Goal: Task Accomplishment & Management: Manage account settings

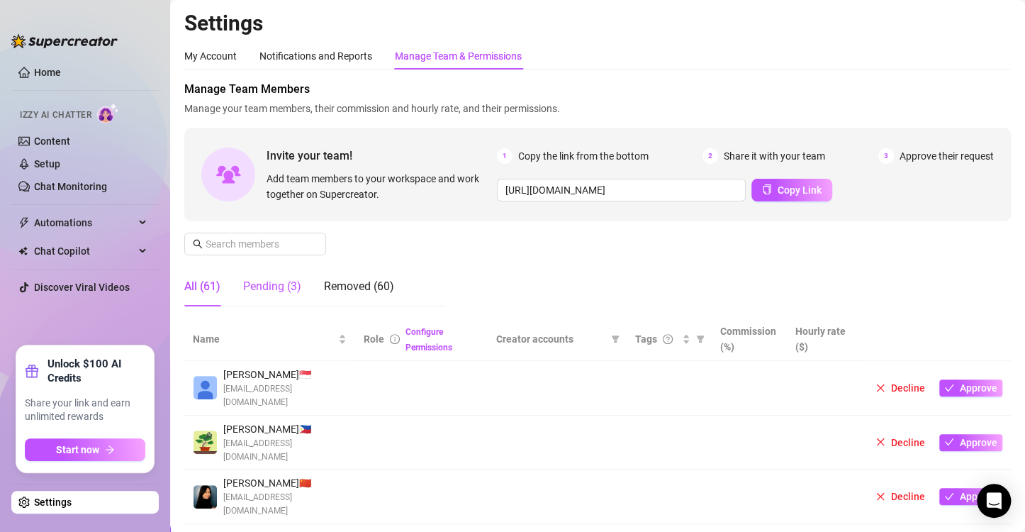
click at [288, 284] on div "Pending (3)" at bounding box center [272, 286] width 58 height 17
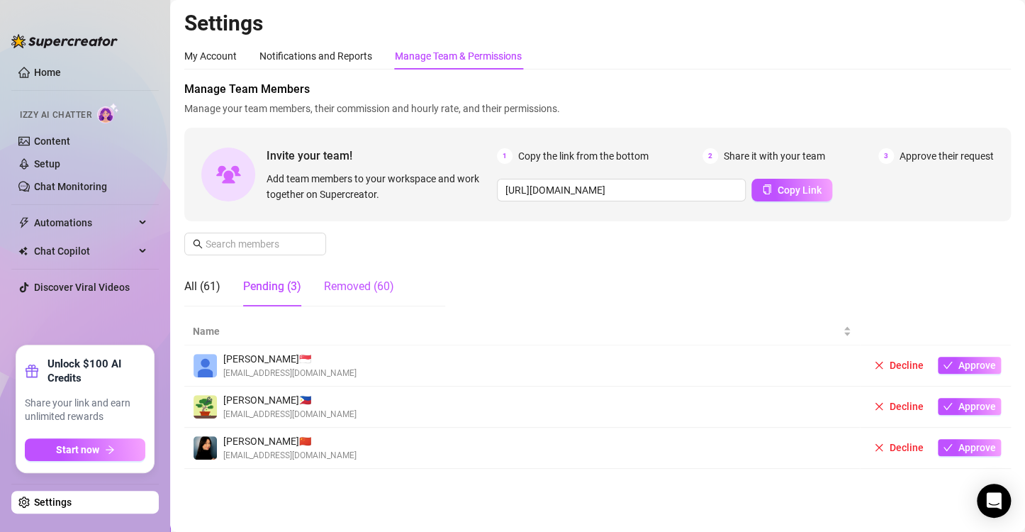
click at [347, 289] on div "Removed (60)" at bounding box center [359, 286] width 70 height 17
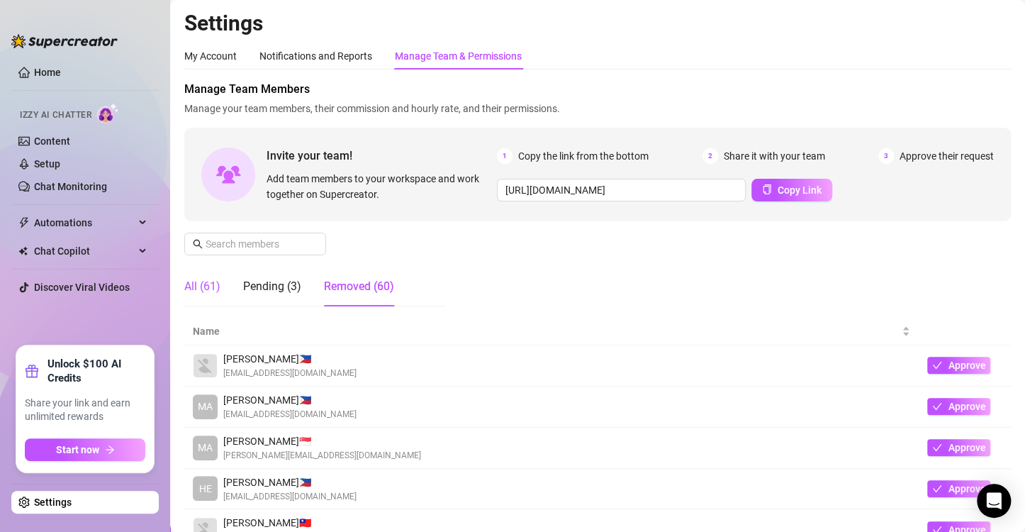
click at [194, 293] on div "All (61)" at bounding box center [202, 286] width 36 height 17
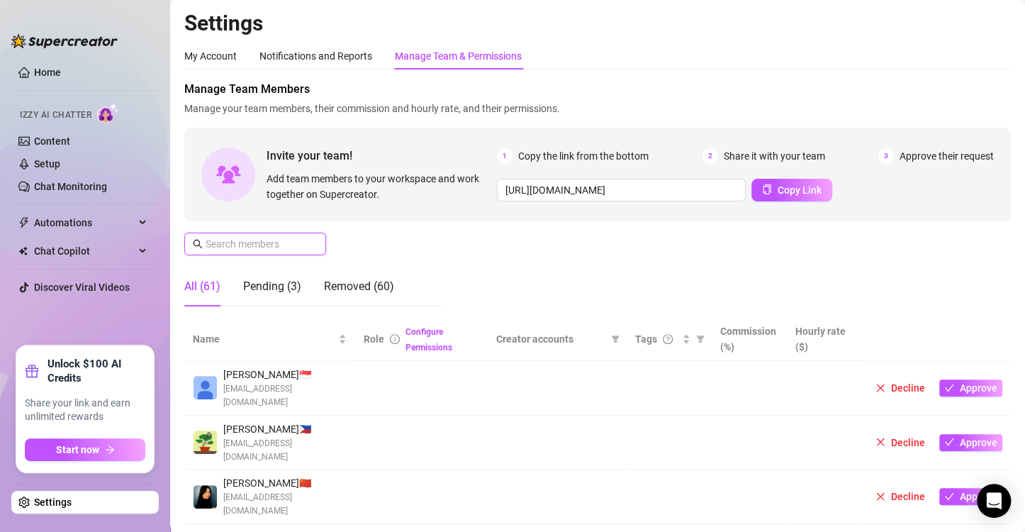
click at [233, 244] on input "text" at bounding box center [256, 244] width 101 height 16
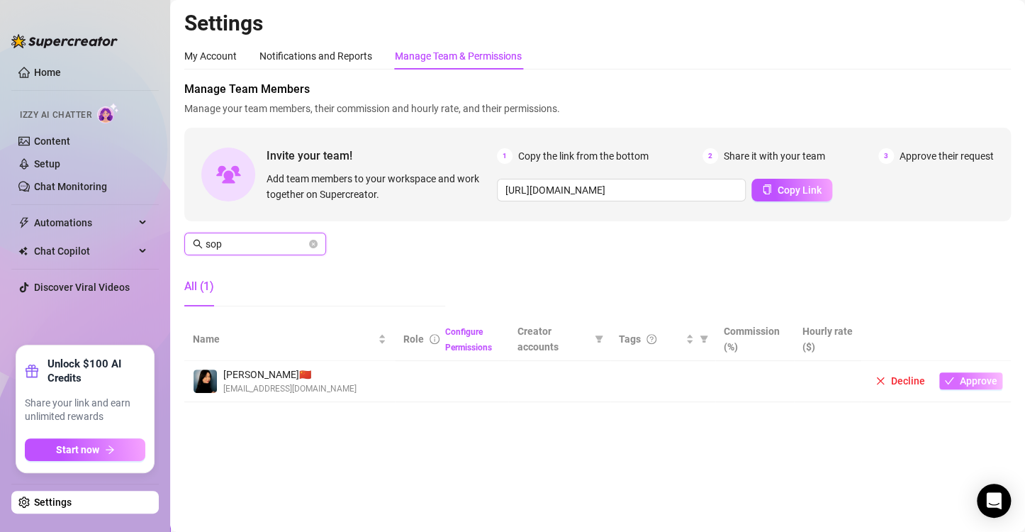
type input "sop"
click at [976, 378] on span "Approve" at bounding box center [979, 380] width 38 height 11
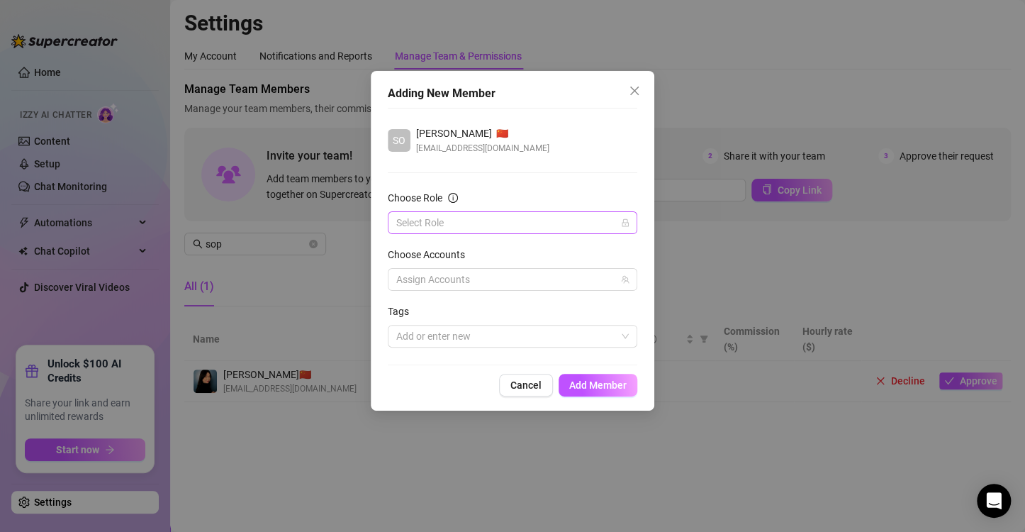
click at [530, 228] on input "Choose Role" at bounding box center [506, 222] width 220 height 21
click at [505, 242] on div "Chatter" at bounding box center [513, 251] width 244 height 23
click at [554, 335] on div at bounding box center [505, 336] width 229 height 20
click at [532, 291] on form "Choose Role Chatter Choose Accounts Assign Accounts Tags Add or enter new" at bounding box center [513, 268] width 250 height 157
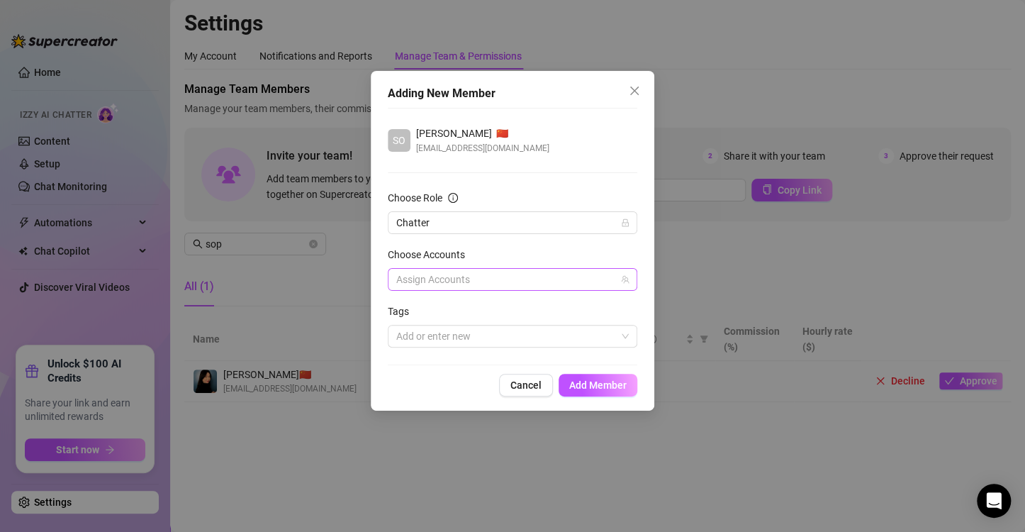
click at [532, 283] on div at bounding box center [505, 279] width 229 height 20
click at [535, 279] on div at bounding box center [505, 279] width 229 height 20
click at [524, 312] on div "Tags" at bounding box center [513, 313] width 250 height 21
click at [544, 254] on div "Choose Accounts" at bounding box center [513, 257] width 250 height 21
click at [598, 386] on span "Add Member" at bounding box center [597, 384] width 57 height 11
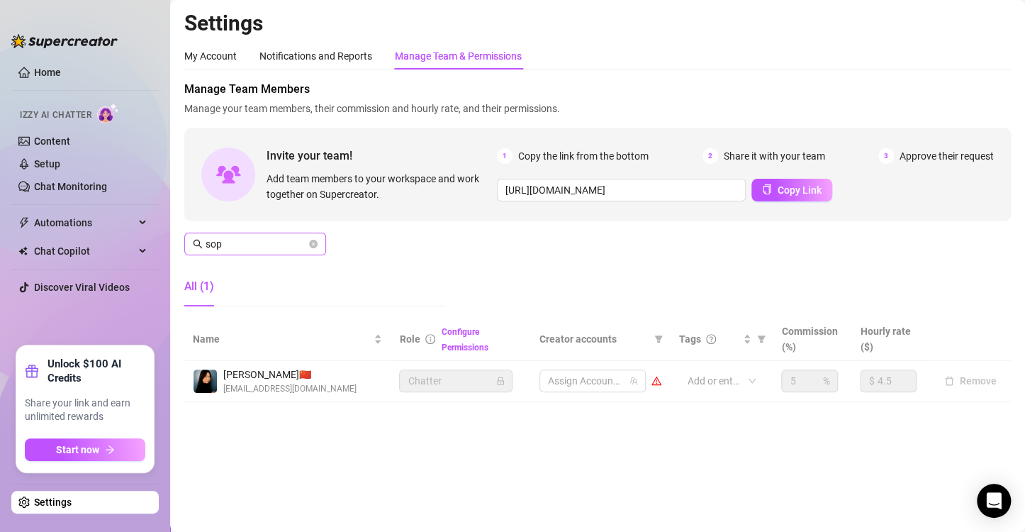
click at [315, 248] on span at bounding box center [313, 244] width 9 height 16
click at [313, 241] on icon "close-circle" at bounding box center [313, 244] width 9 height 9
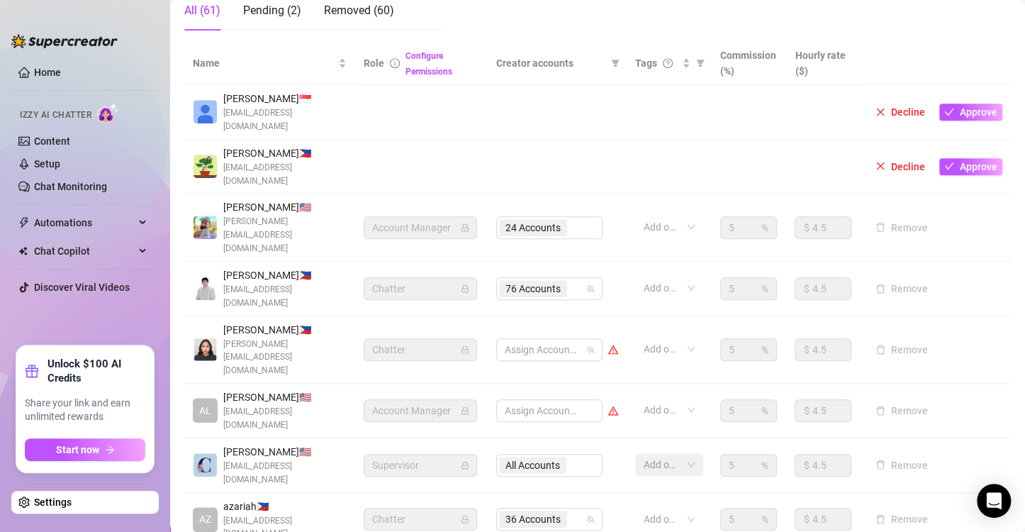
scroll to position [284, 0]
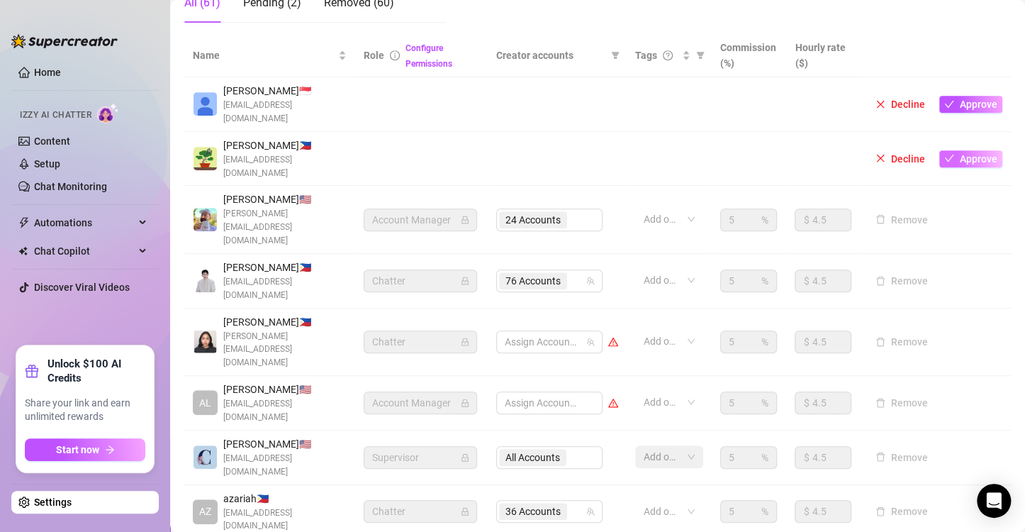
click at [964, 153] on span "Approve" at bounding box center [979, 158] width 38 height 11
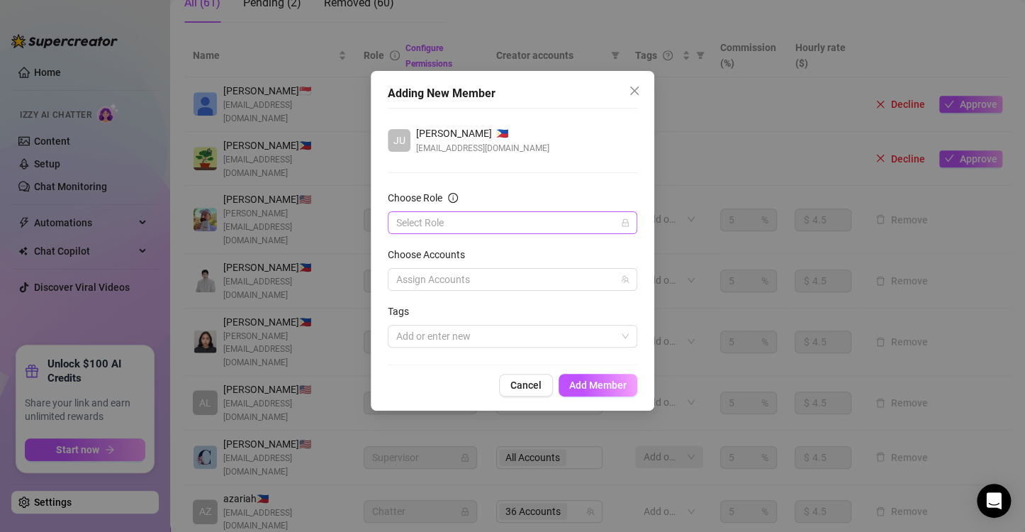
click at [473, 215] on input "Choose Role" at bounding box center [506, 222] width 220 height 21
click at [503, 215] on input "Choose Role" at bounding box center [506, 222] width 220 height 21
click at [629, 224] on div "Select Role" at bounding box center [513, 222] width 250 height 23
click at [610, 190] on div "Choose Role" at bounding box center [513, 200] width 250 height 21
click at [637, 89] on icon "close" at bounding box center [634, 90] width 11 height 11
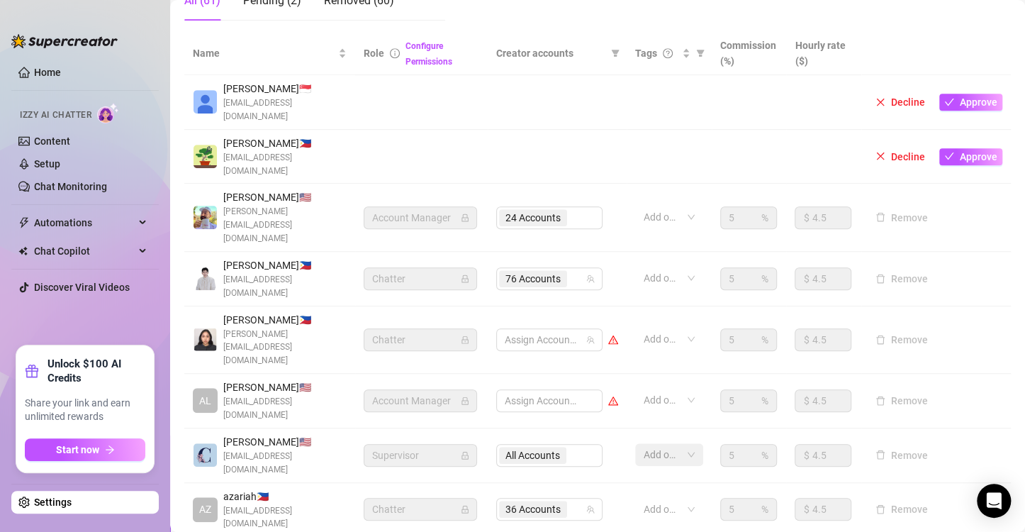
scroll to position [288, 0]
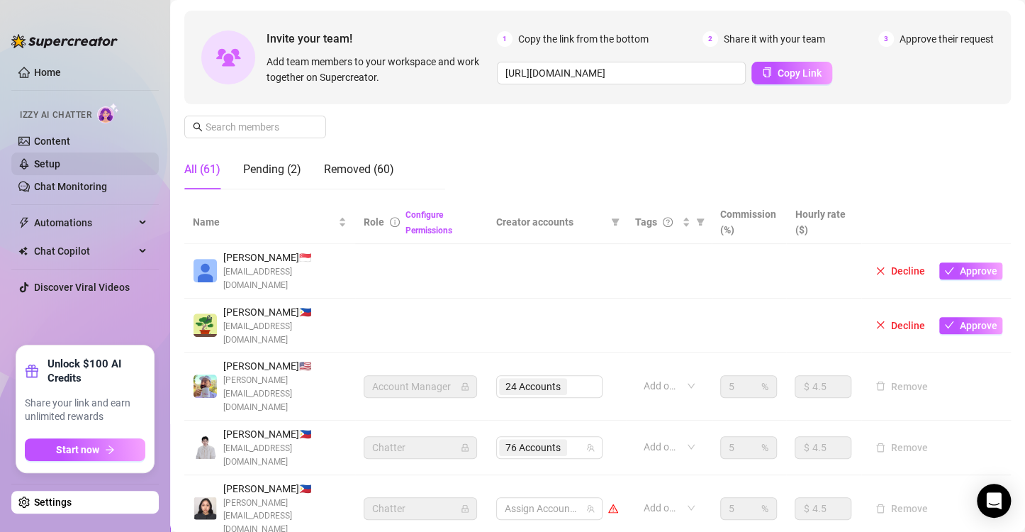
scroll to position [142, 0]
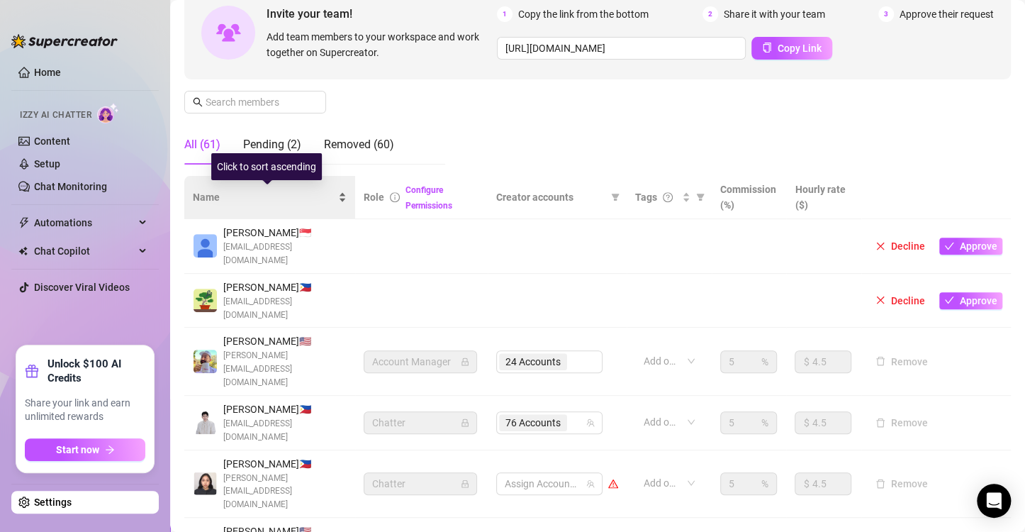
click at [222, 201] on span "Name" at bounding box center [264, 197] width 142 height 16
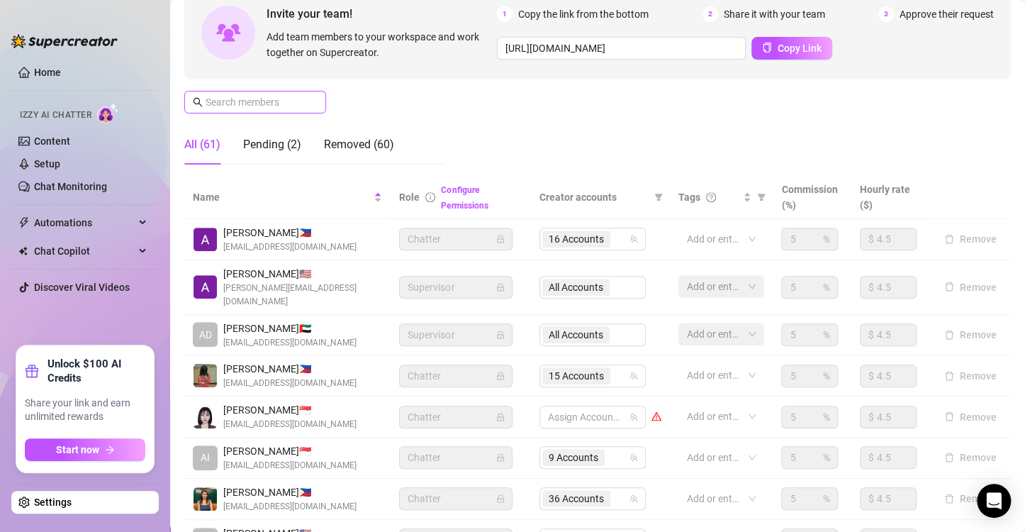
click at [237, 110] on span at bounding box center [255, 102] width 142 height 23
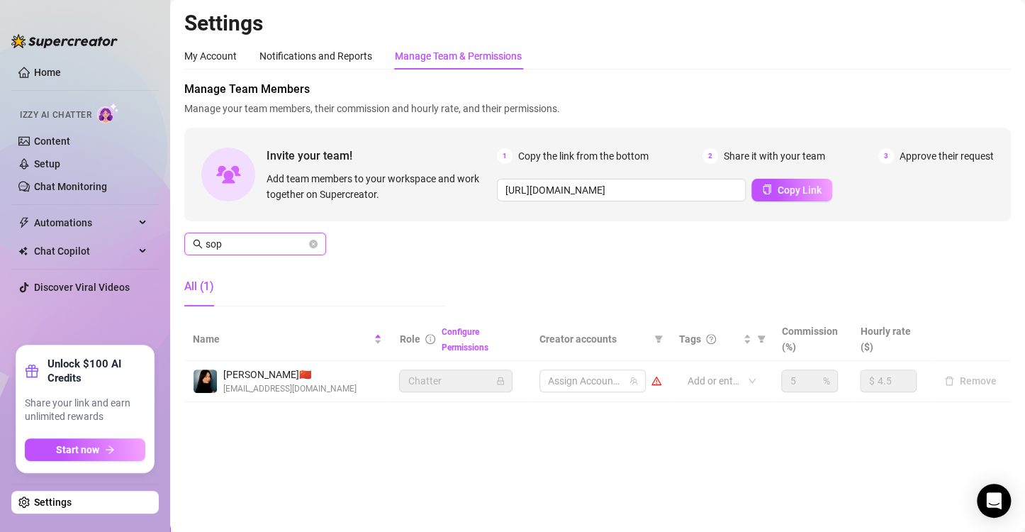
scroll to position [0, 0]
click at [617, 386] on div at bounding box center [585, 381] width 86 height 20
type input "sophia"
click at [581, 380] on div at bounding box center [585, 381] width 86 height 20
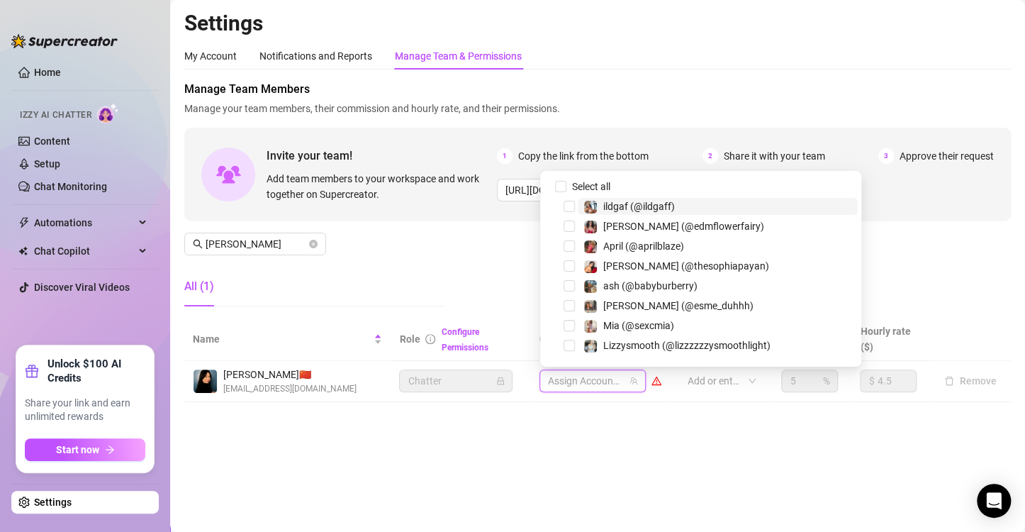
click at [568, 431] on main "Settings My Account Notifications and Reports Manage Team & Permissions Profile…" at bounding box center [597, 266] width 855 height 532
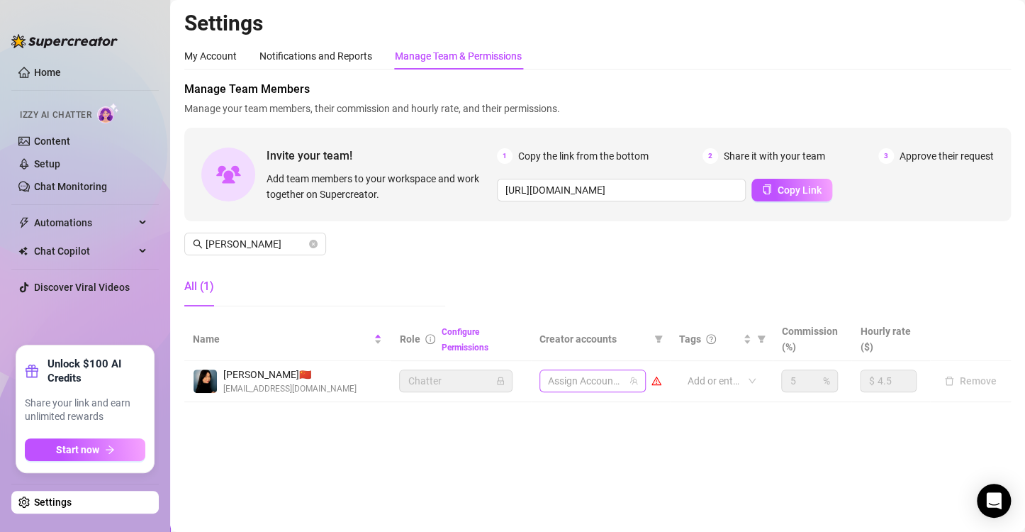
click at [564, 376] on div at bounding box center [585, 381] width 86 height 20
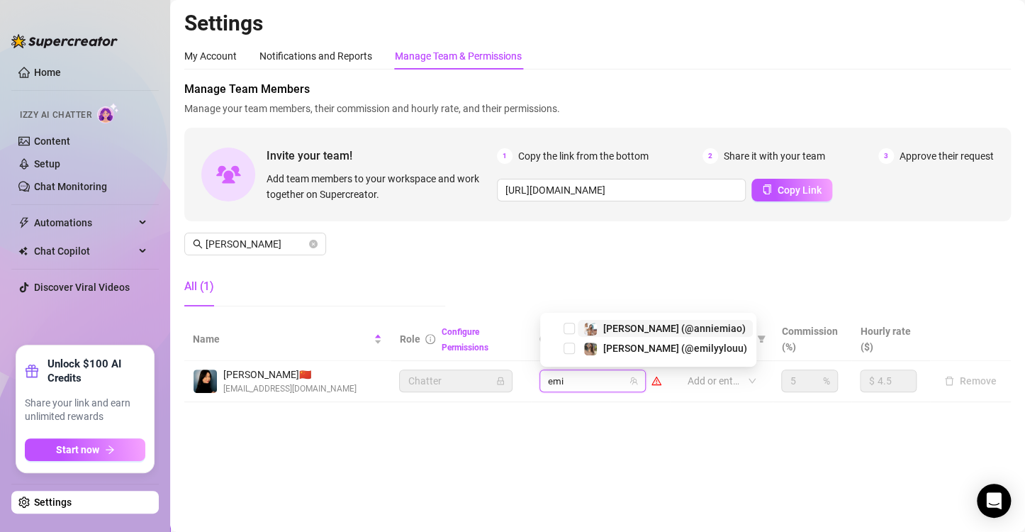
type input "emil"
click at [577, 347] on div "[PERSON_NAME] (@emilyylouu)" at bounding box center [648, 348] width 209 height 17
click at [572, 349] on span "Select tree node" at bounding box center [569, 347] width 11 height 11
type input "play"
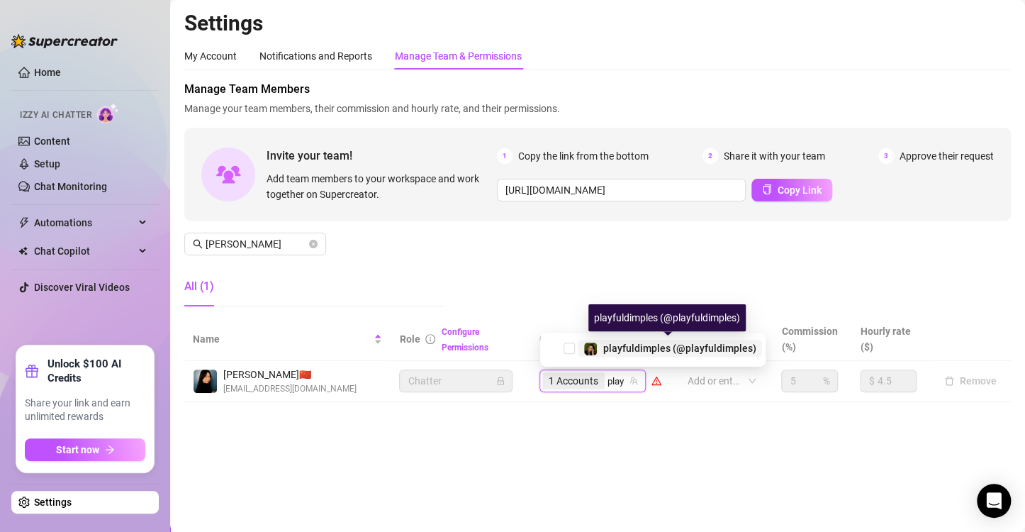
click at [581, 351] on span "playfuldimples (@playfuldimples)" at bounding box center [670, 348] width 184 height 17
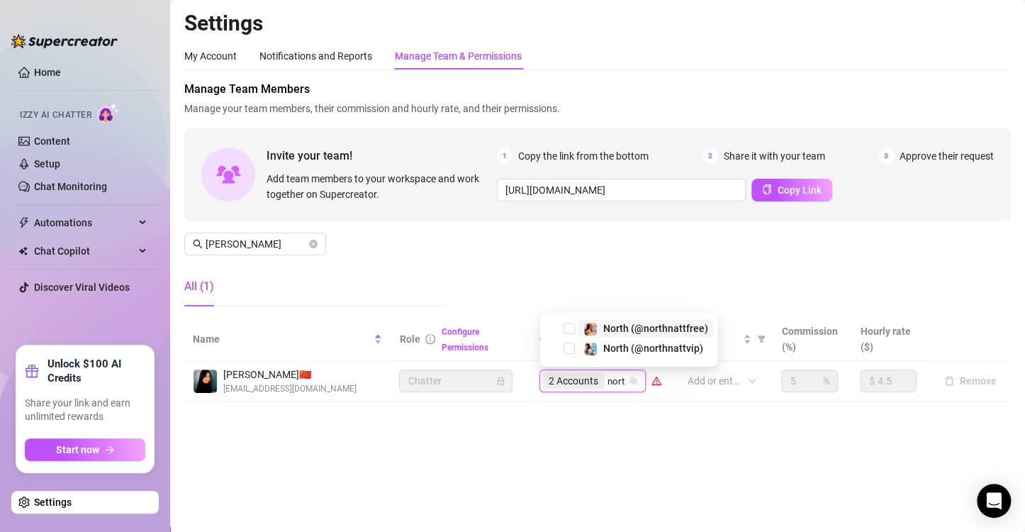
type input "north"
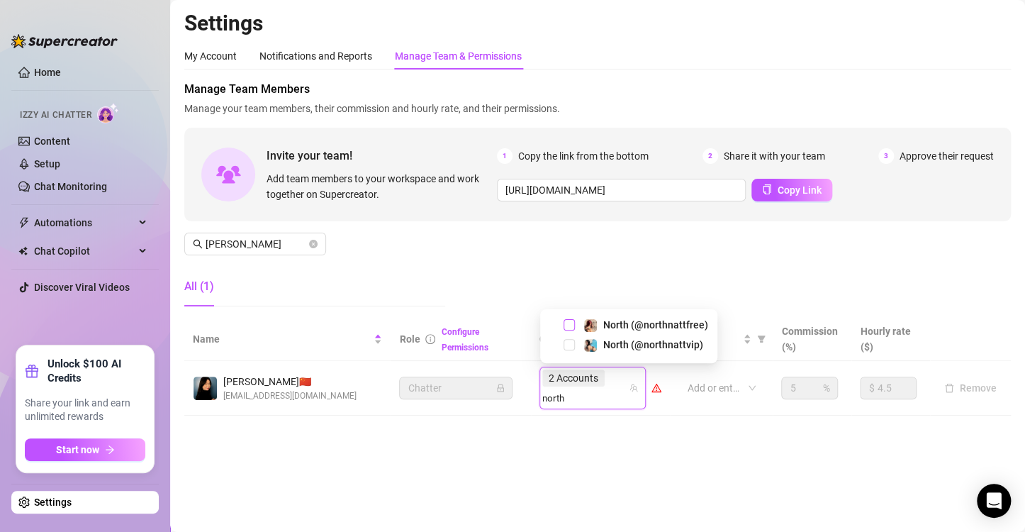
click at [573, 327] on span "Select tree node" at bounding box center [569, 324] width 11 height 11
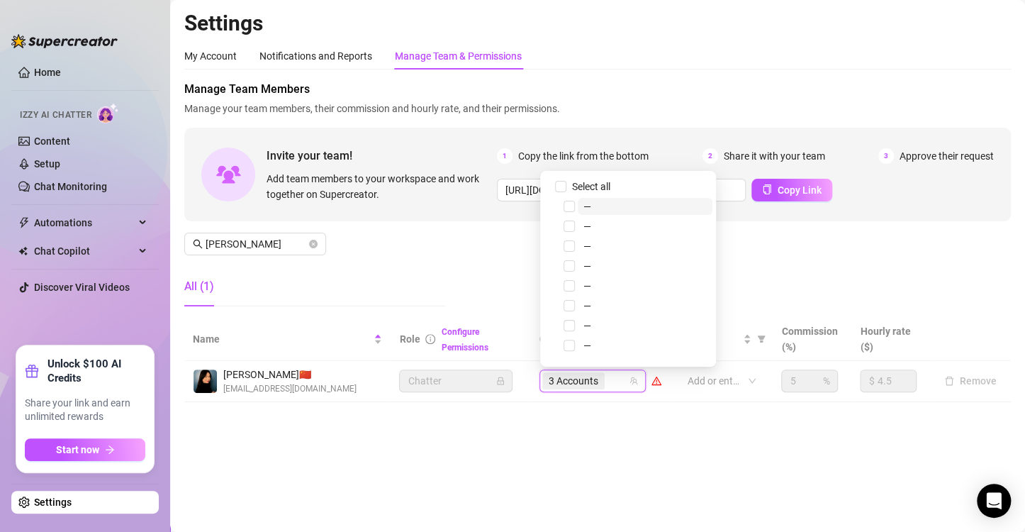
click at [573, 347] on span "Select tree node" at bounding box center [569, 345] width 11 height 11
type input "north"
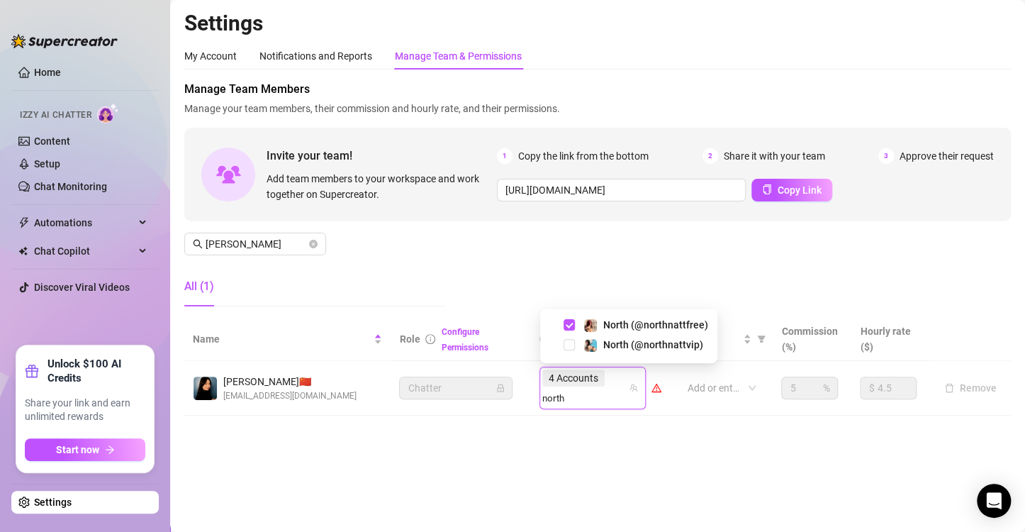
click at [576, 349] on div "North (@northnattvip)" at bounding box center [629, 344] width 170 height 17
click at [569, 344] on span "Select tree node" at bounding box center [569, 344] width 11 height 11
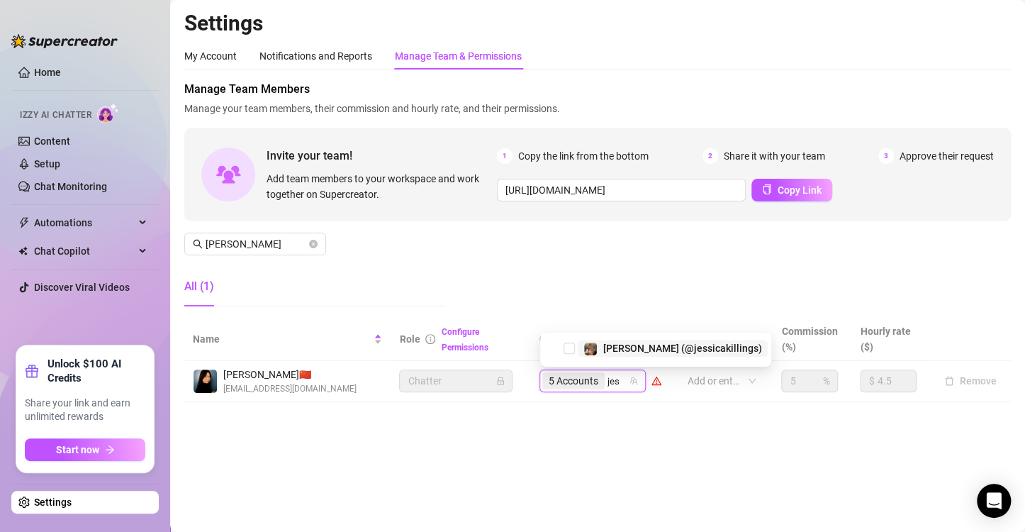
type input "jess"
drag, startPoint x: 571, startPoint y: 348, endPoint x: 590, endPoint y: 369, distance: 28.6
click at [569, 348] on span "Select tree node" at bounding box center [569, 347] width 11 height 11
type input "suki"
click at [575, 343] on div "Suki (@sukigoat)" at bounding box center [645, 348] width 202 height 17
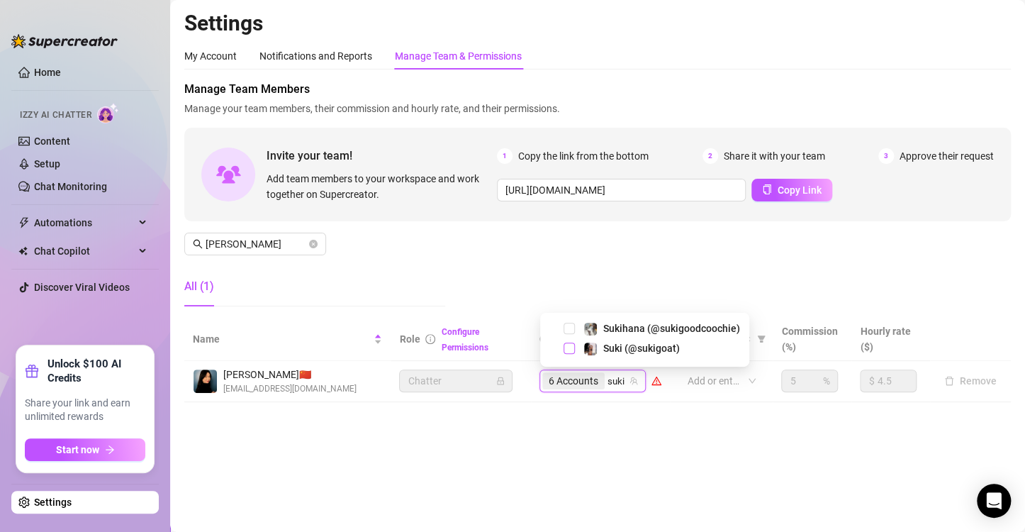
click at [574, 352] on span "Select tree node" at bounding box center [569, 347] width 11 height 11
type input "suki"
click at [572, 327] on span "Select tree node" at bounding box center [569, 328] width 11 height 11
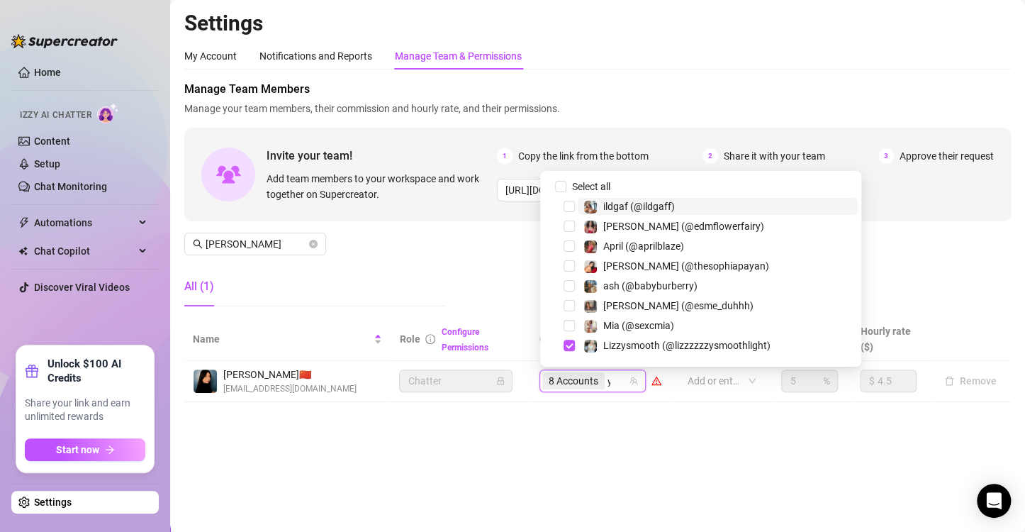
type input "yan"
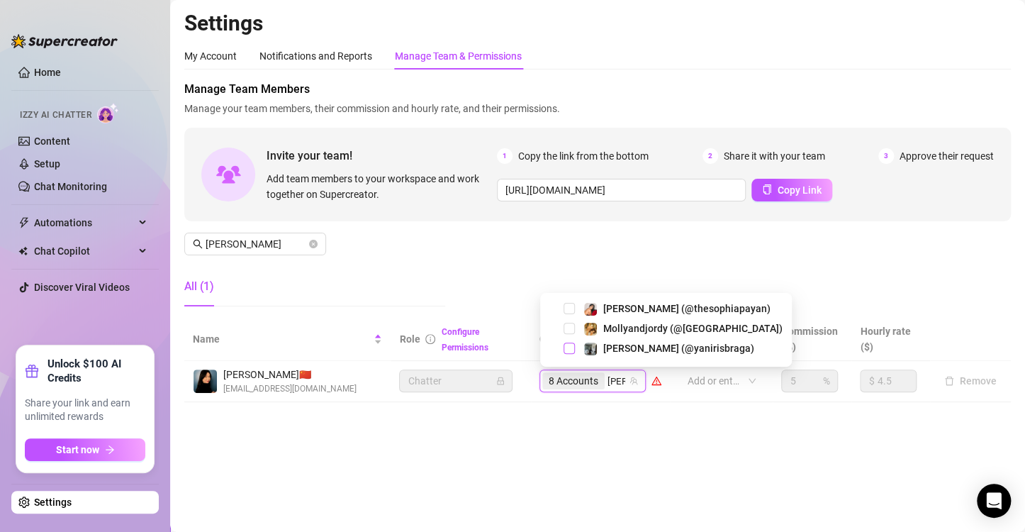
click at [572, 349] on span "Select tree node" at bounding box center [569, 347] width 11 height 11
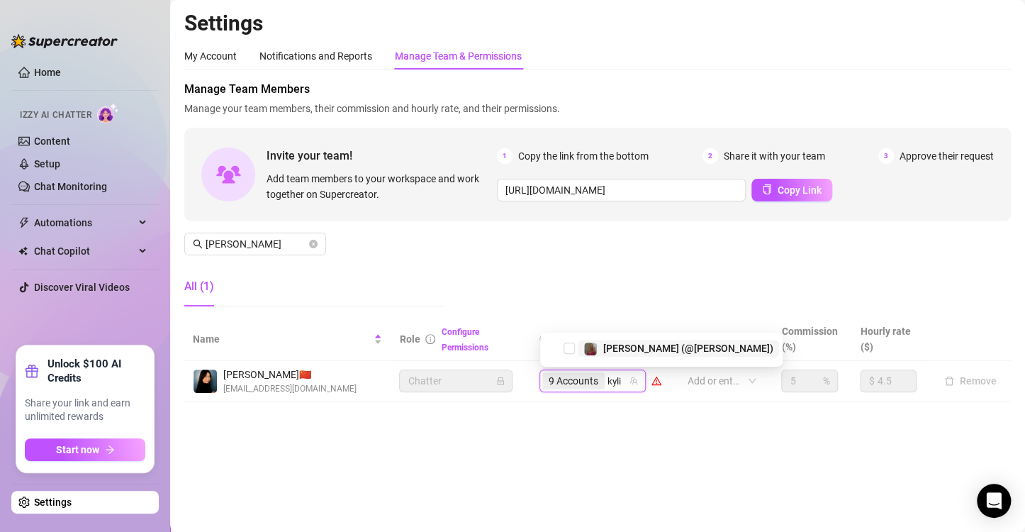
type input "kylie"
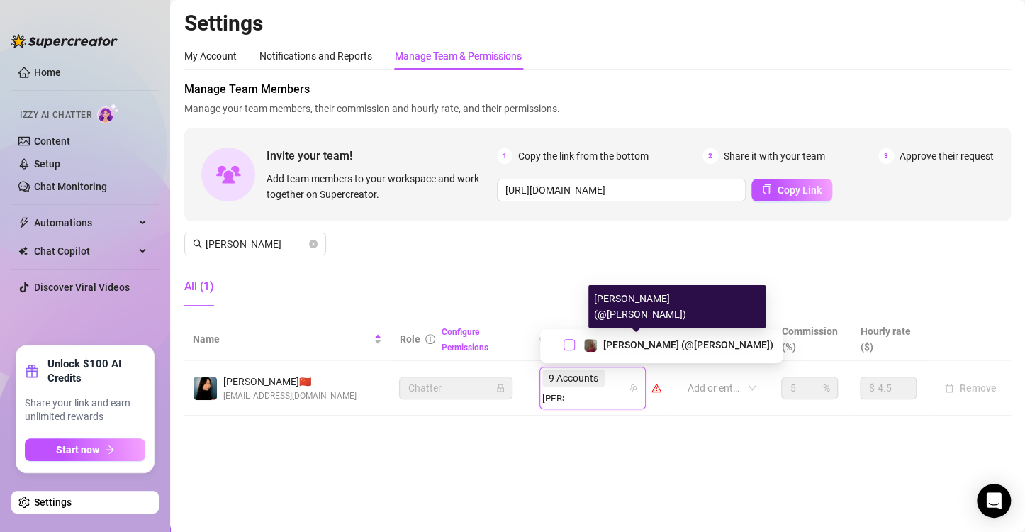
click at [565, 344] on span "Select tree node" at bounding box center [569, 344] width 11 height 11
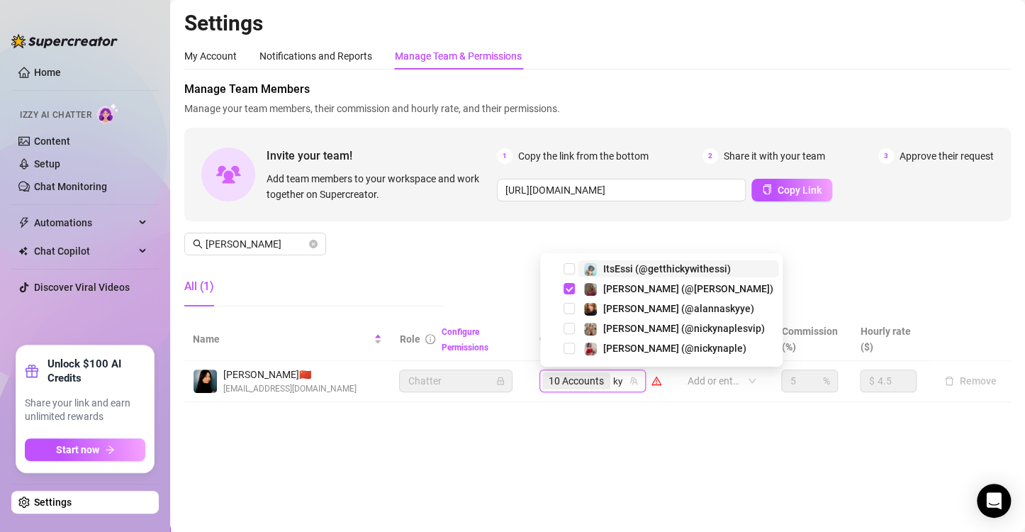
type input "k"
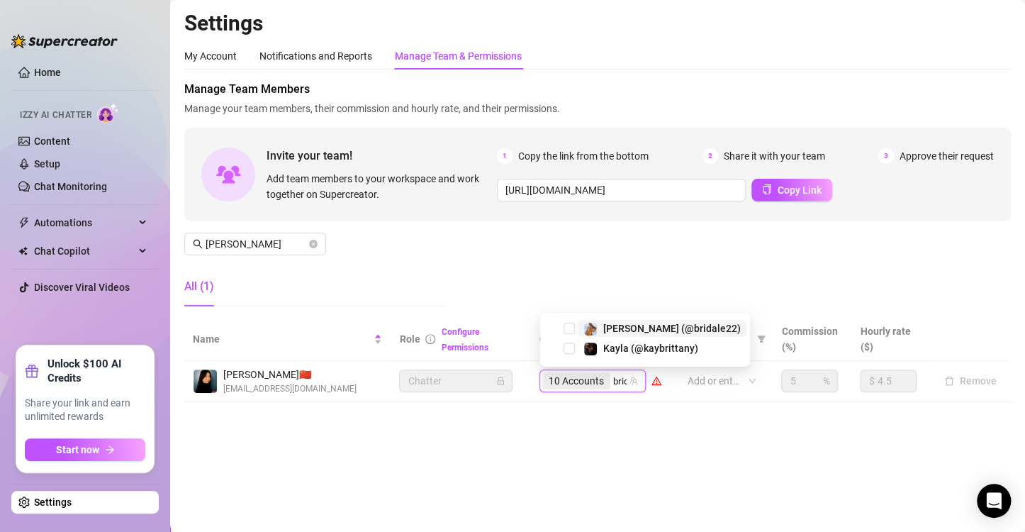
type input "brida"
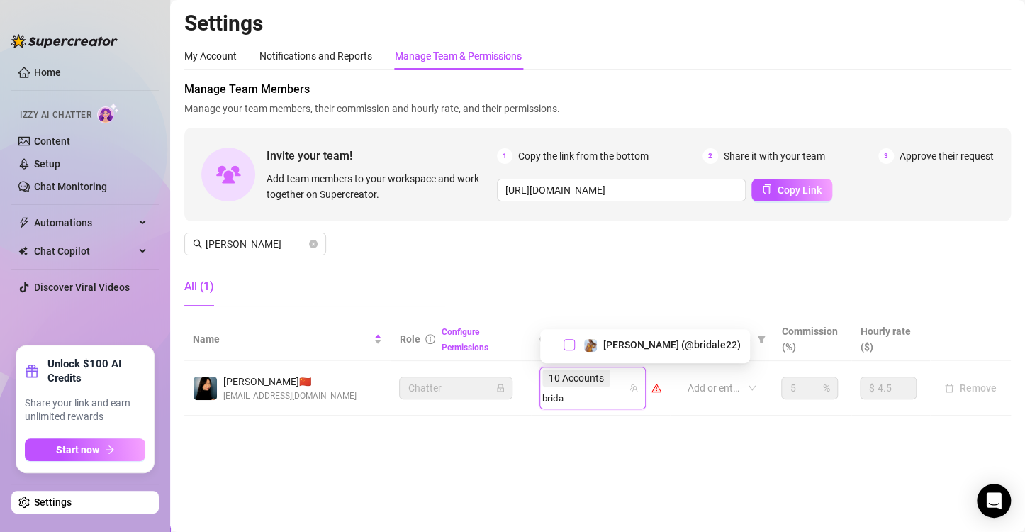
click at [574, 346] on span "Select tree node" at bounding box center [569, 344] width 11 height 11
type input "only"
click at [573, 347] on span "Select tree node" at bounding box center [569, 344] width 11 height 11
type input "dragon"
click at [600, 340] on div "Dragonjen710 (@dragonjen)" at bounding box center [657, 344] width 148 height 17
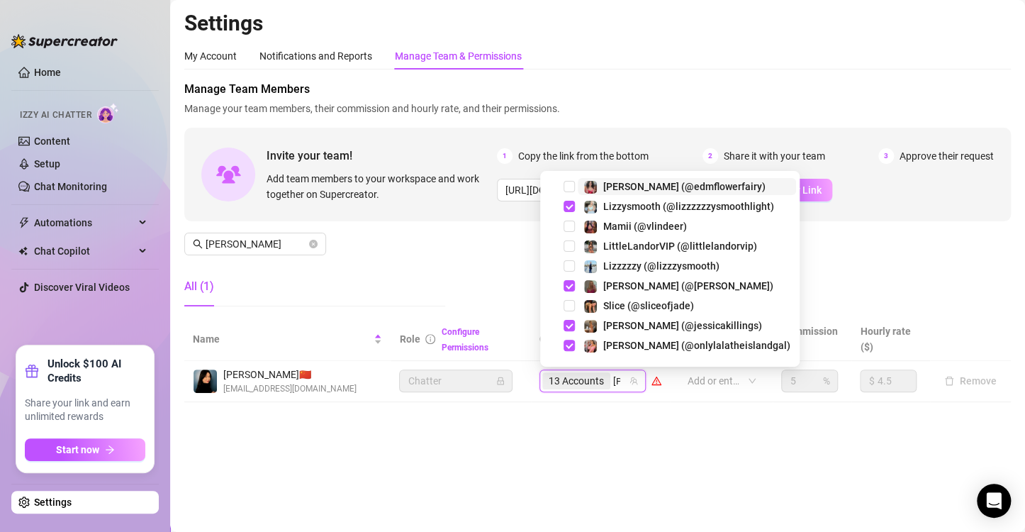
type input "lizz"
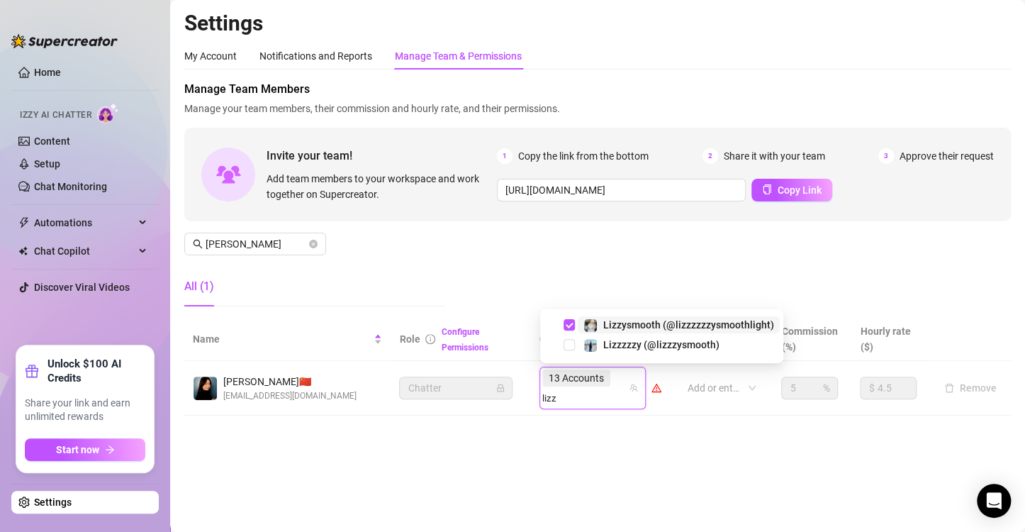
drag, startPoint x: 579, startPoint y: 339, endPoint x: 580, endPoint y: 329, distance: 9.9
click at [579, 335] on div "Lizzysmooth (@lizzzzzzysmoothlight) Lizzzzzy (@lizzzysmooth)" at bounding box center [662, 336] width 236 height 40
click at [579, 348] on span "Lizzzzzy (@lizzzysmooth)" at bounding box center [679, 344] width 202 height 17
type input "lowk"
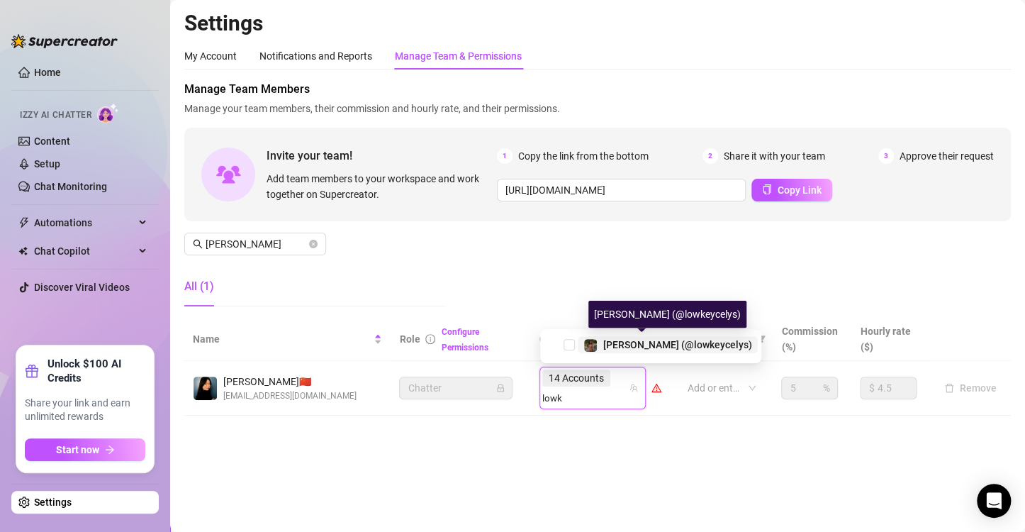
click at [639, 347] on span "[PERSON_NAME] (@lowkeycelys)" at bounding box center [677, 344] width 149 height 11
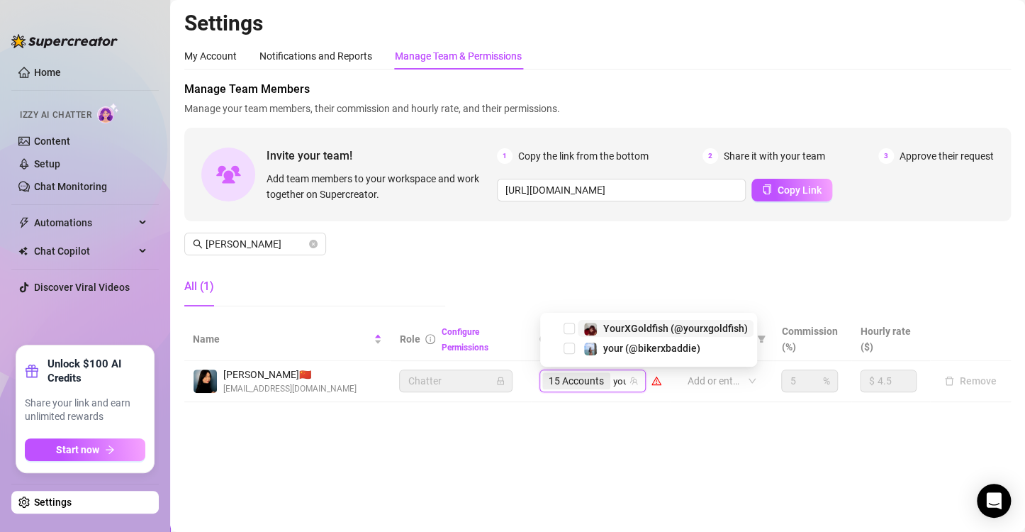
type input "your"
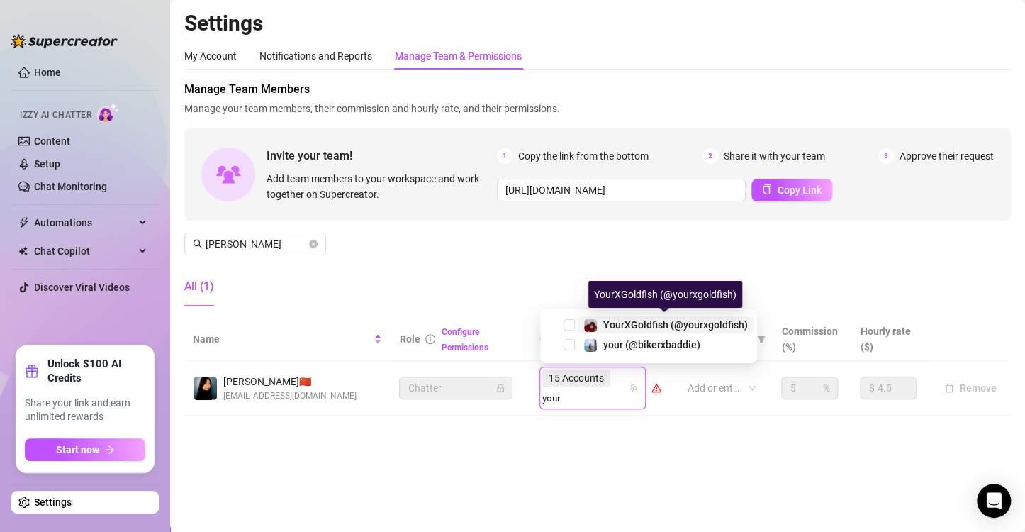
click at [628, 325] on span "YourXGoldfish (@yourxgoldfish)" at bounding box center [675, 324] width 145 height 11
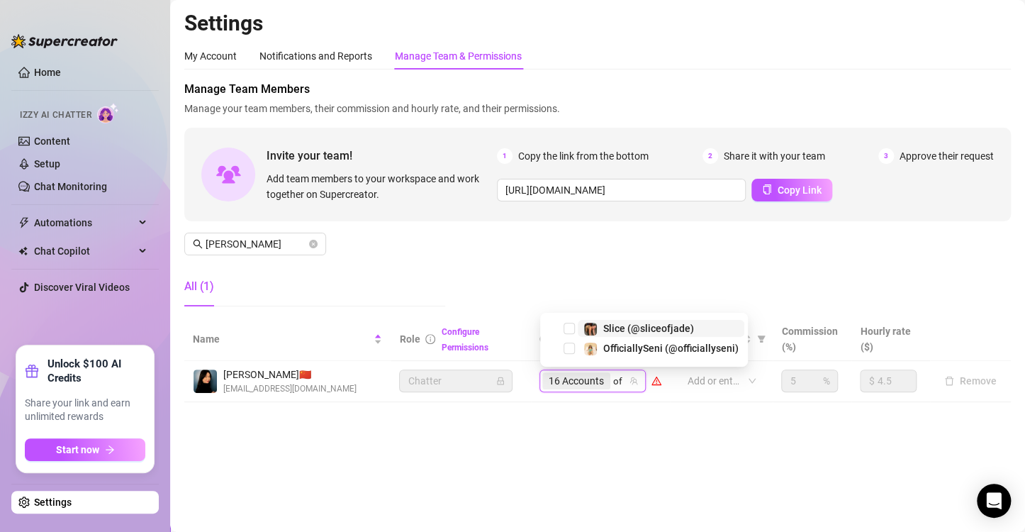
type input "off"
click at [607, 349] on span "OfficiallySeni (@officiallyseni)" at bounding box center [670, 347] width 135 height 11
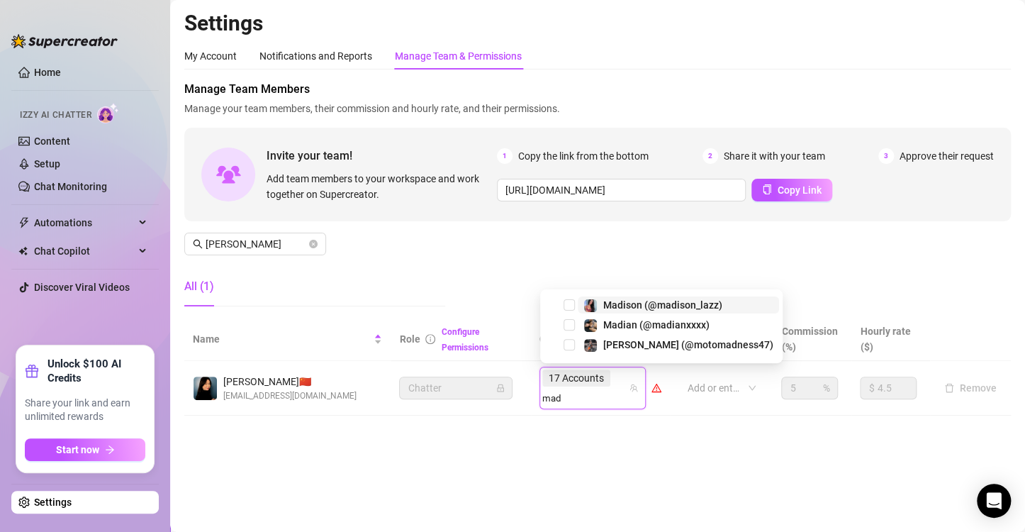
type input "madi"
click at [570, 346] on span "Select tree node" at bounding box center [569, 344] width 11 height 11
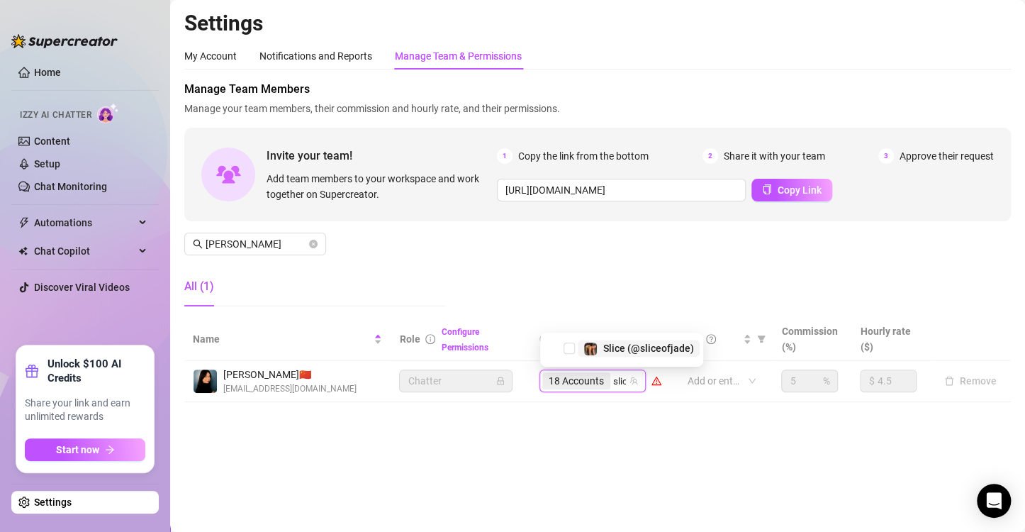
type input "slice"
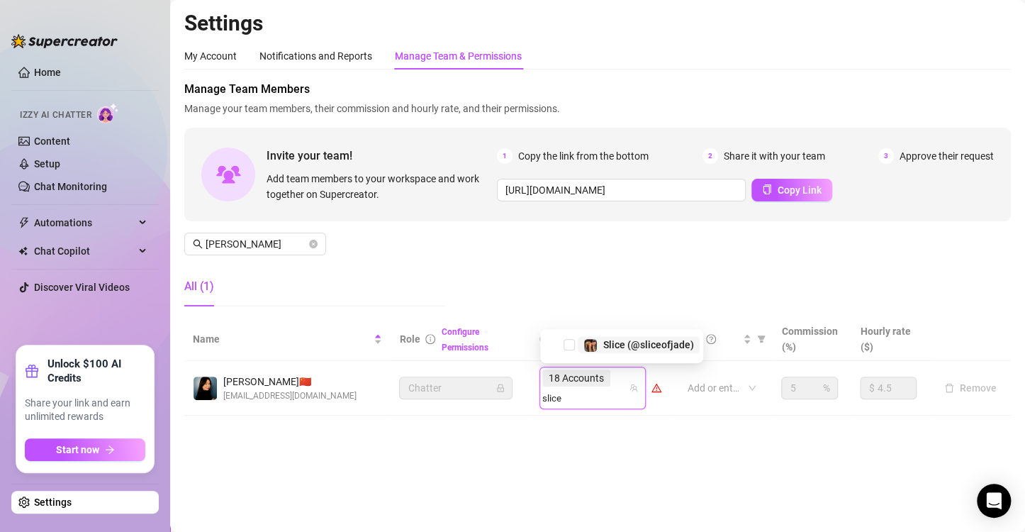
click at [569, 343] on span "Select tree node" at bounding box center [569, 344] width 11 height 11
type input "jam"
click at [604, 349] on span "[PERSON_NAME] (@[PERSON_NAME])" at bounding box center [688, 344] width 170 height 11
type input "cour"
click at [617, 335] on div "[PERSON_NAME] (@courtneybarajas)" at bounding box center [660, 346] width 240 height 34
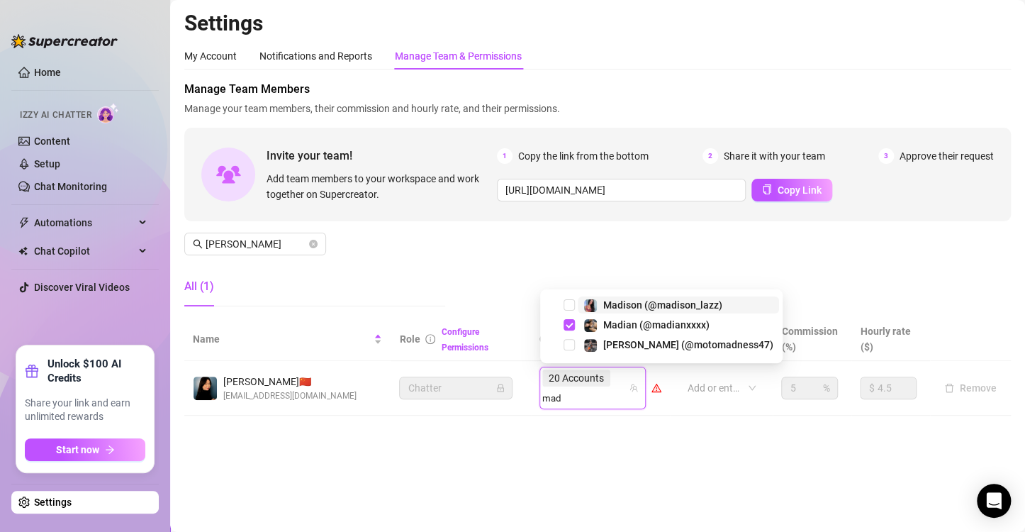
type input "madi"
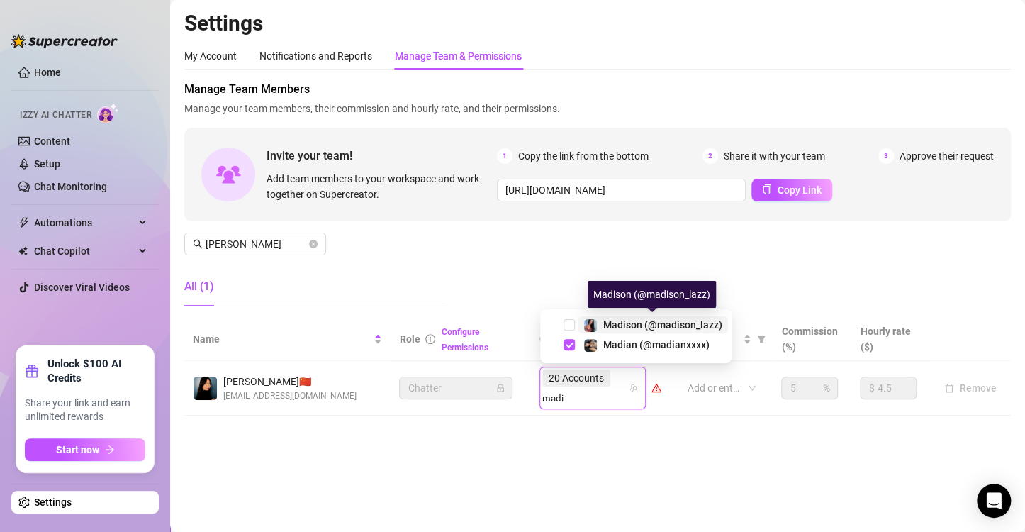
click at [609, 320] on span "Madison (@madison_lazz)" at bounding box center [662, 324] width 119 height 11
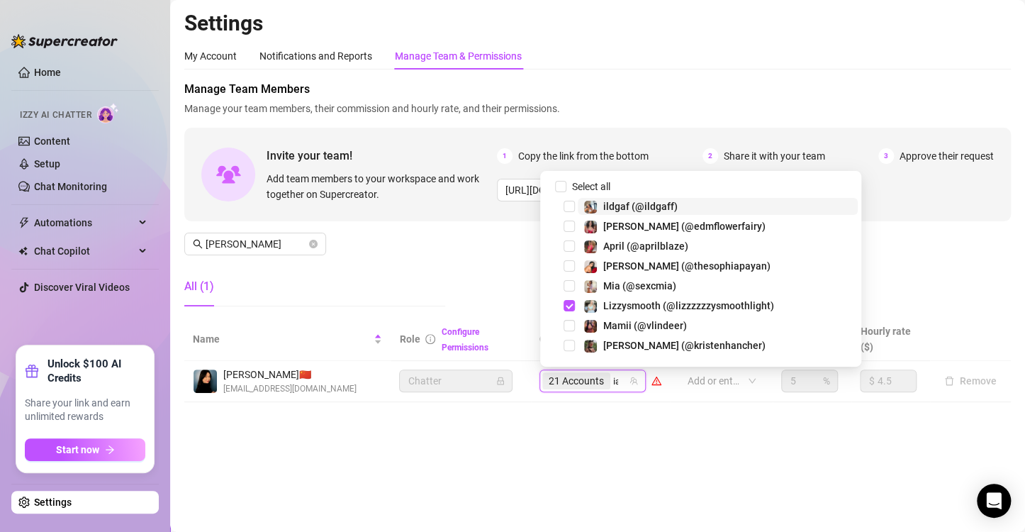
type input "iam"
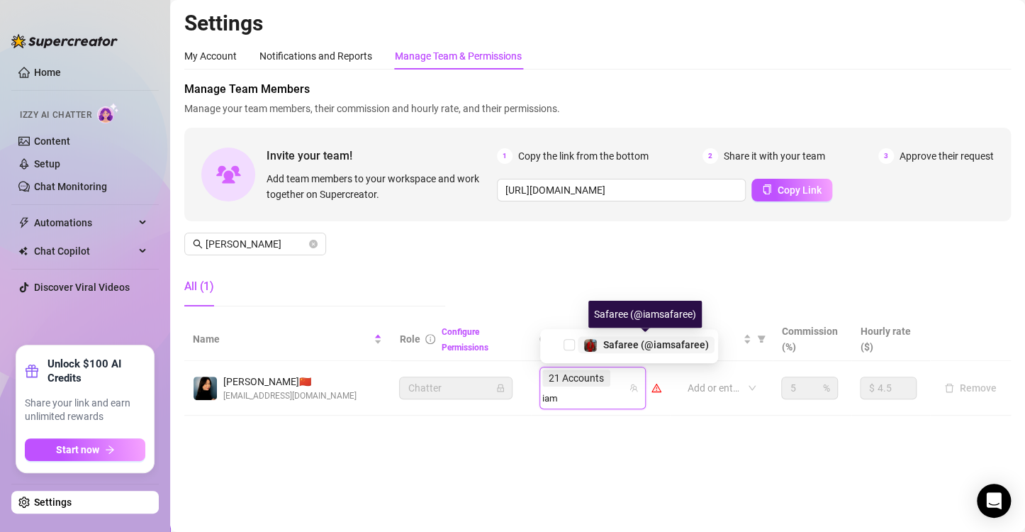
click at [598, 344] on div "Safaree (@iamsafaree)" at bounding box center [645, 344] width 125 height 17
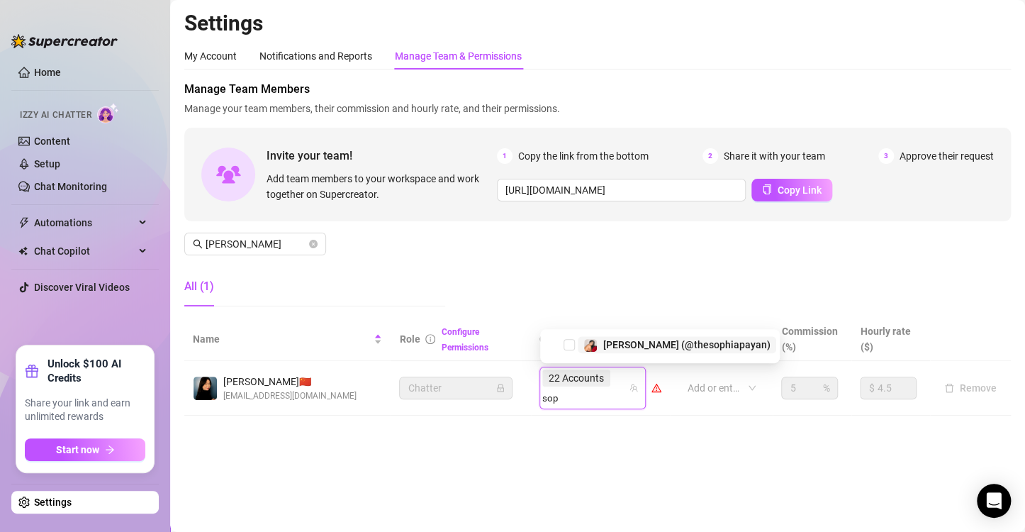
type input "soph"
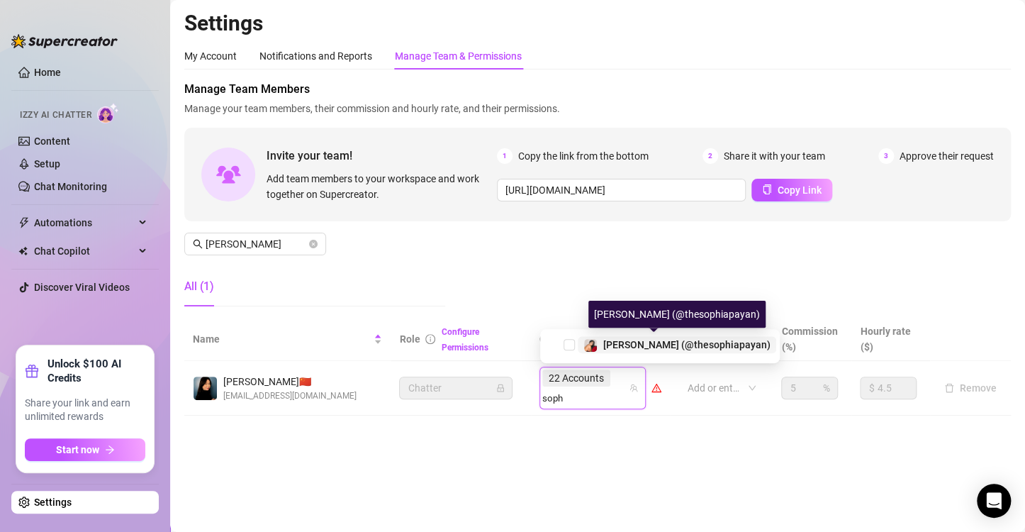
click at [589, 343] on img at bounding box center [590, 345] width 13 height 13
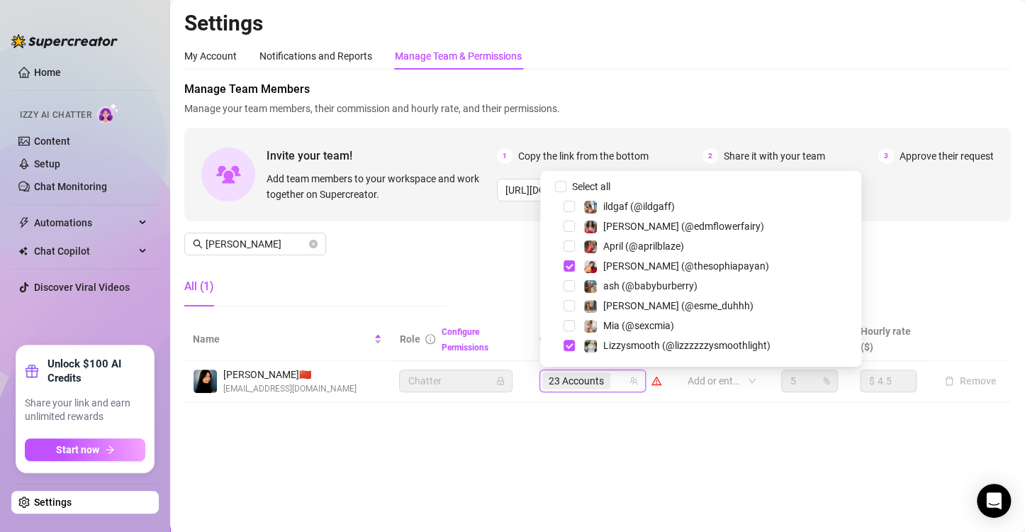
click at [374, 497] on main "Settings My Account Notifications and Reports Manage Team & Permissions Profile…" at bounding box center [597, 266] width 855 height 532
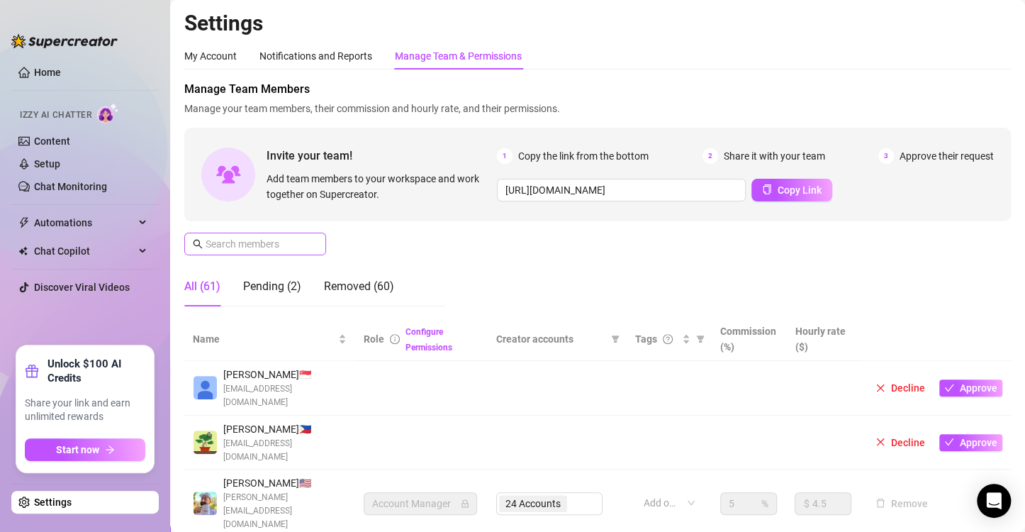
click at [260, 254] on span at bounding box center [255, 243] width 142 height 23
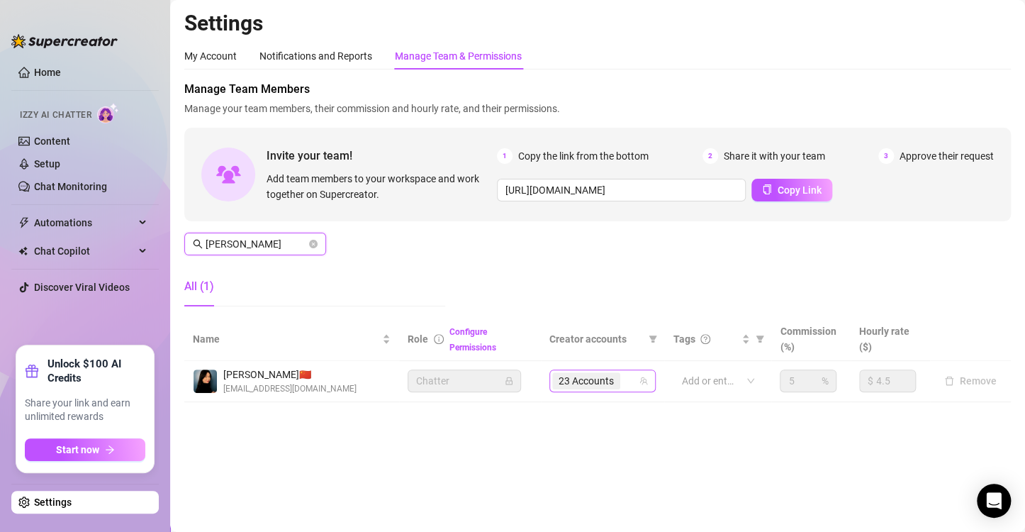
click at [602, 374] on span "23 Accounts" at bounding box center [586, 381] width 55 height 16
type input "sophia"
click at [600, 379] on span "23 Accounts" at bounding box center [586, 381] width 55 height 16
click at [621, 379] on div "23 Accounts" at bounding box center [587, 381] width 71 height 20
click at [645, 379] on icon "team" at bounding box center [643, 380] width 9 height 9
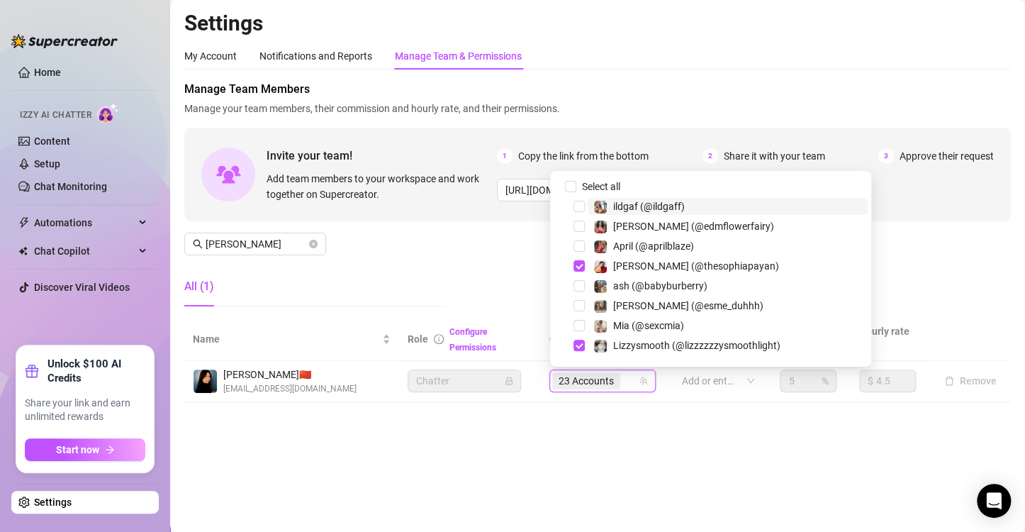
click at [645, 381] on icon "team" at bounding box center [643, 380] width 9 height 9
click at [571, 188] on input "Select all" at bounding box center [570, 186] width 11 height 11
checkbox input "false"
click at [662, 452] on main "Settings My Account Notifications and Reports Manage Team & Permissions Profile…" at bounding box center [597, 266] width 855 height 532
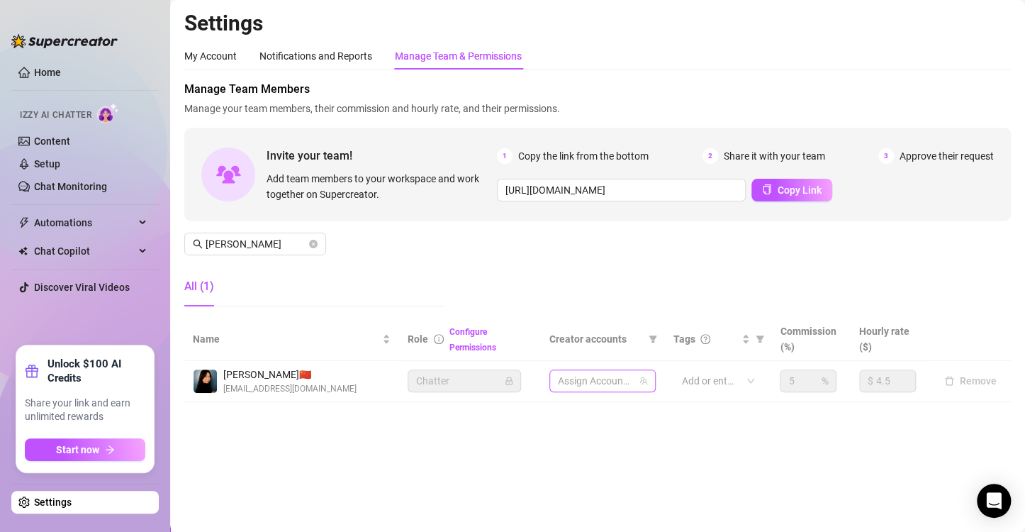
click at [600, 374] on div at bounding box center [595, 381] width 86 height 20
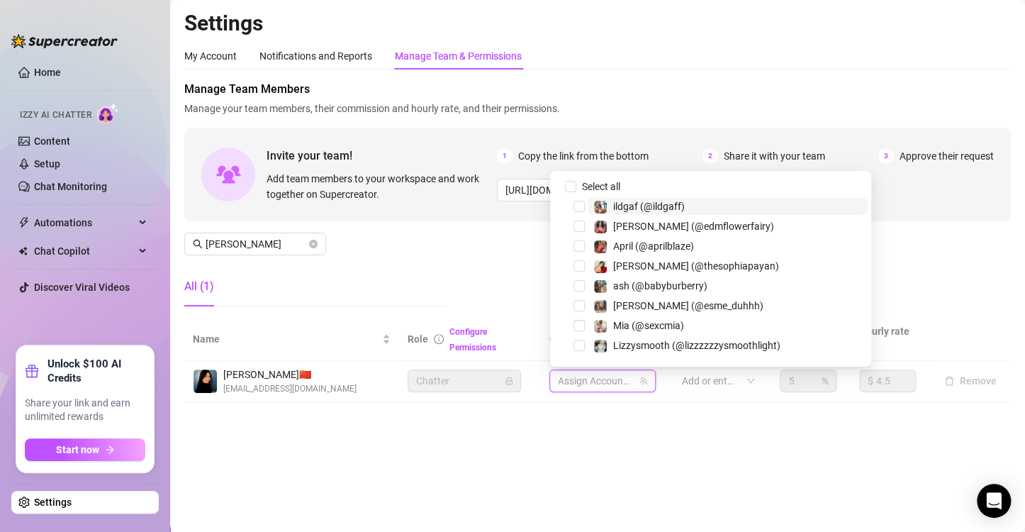
click at [634, 447] on main "Settings My Account Notifications and Reports Manage Team & Permissions Profile…" at bounding box center [597, 266] width 855 height 532
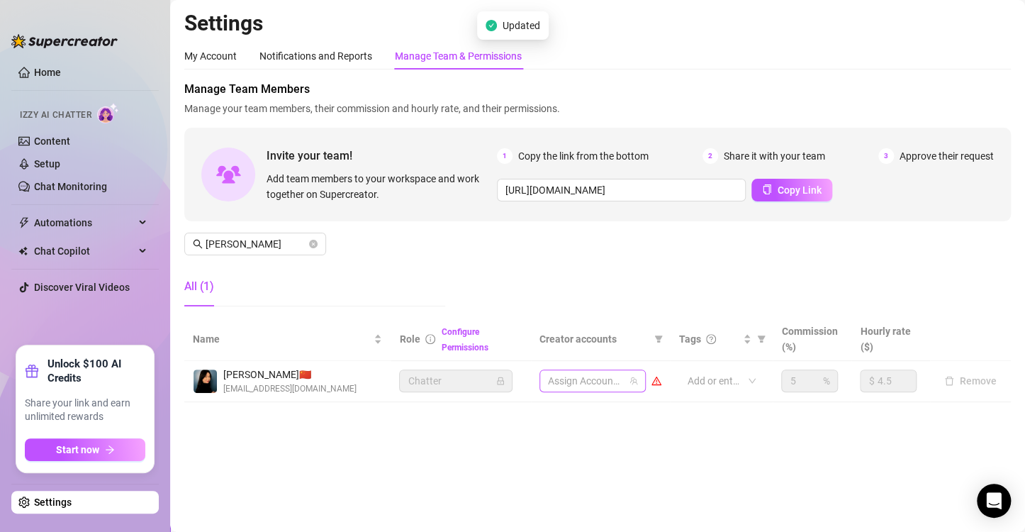
click at [603, 381] on div at bounding box center [585, 381] width 86 height 20
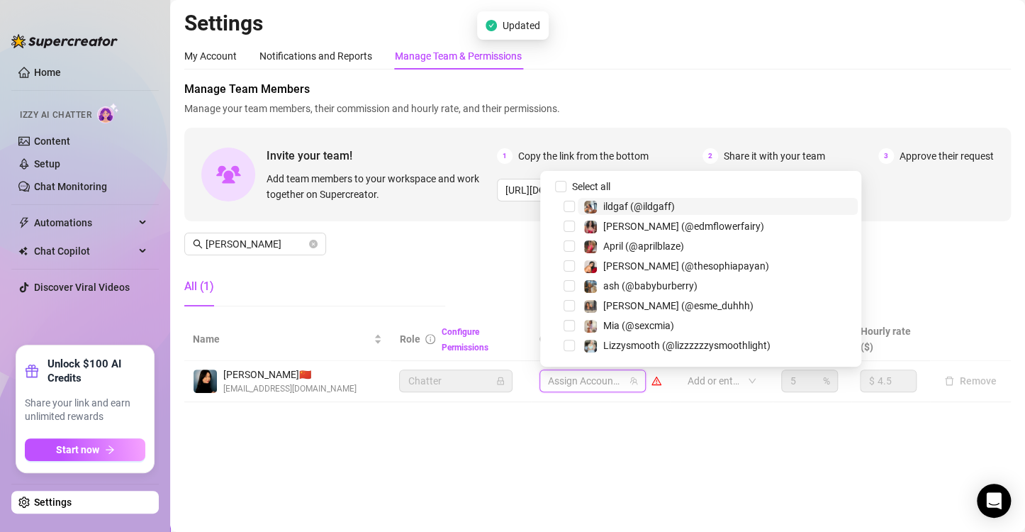
click at [617, 417] on div "Settings My Account Notifications and Reports Manage Team & Permissions Profile…" at bounding box center [597, 214] width 826 height 409
